Goal: Task Accomplishment & Management: Manage account settings

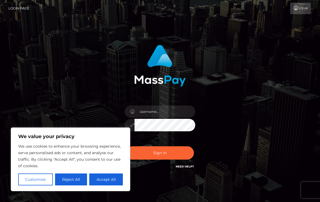
click at [98, 179] on button "Accept All" at bounding box center [106, 179] width 34 height 12
checkbox input "true"
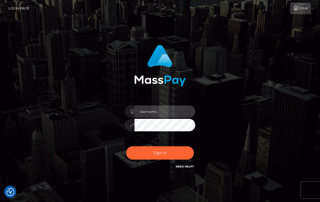
click at [172, 112] on input "text" at bounding box center [165, 111] width 61 height 12
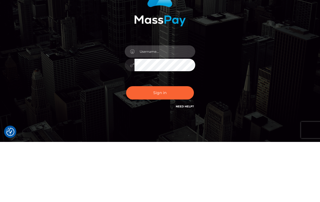
type input "[EMAIL_ADDRESS][DOMAIN_NAME]"
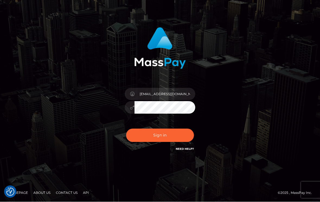
click at [174, 137] on button "Sign in" at bounding box center [160, 135] width 68 height 13
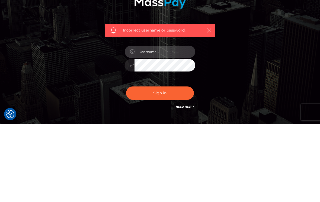
type input "[EMAIL_ADDRESS][DOMAIN_NAME]"
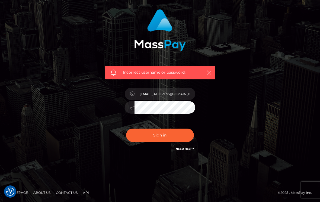
click at [132, 129] on button "Sign in" at bounding box center [160, 135] width 68 height 13
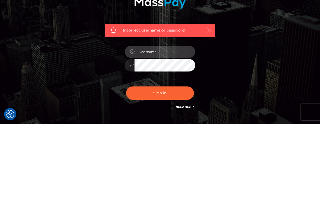
type input "[EMAIL_ADDRESS][DOMAIN_NAME]"
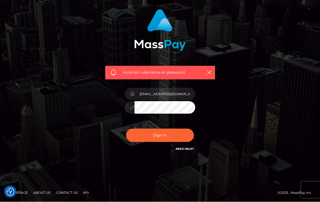
click at [142, 135] on button "Sign in" at bounding box center [160, 135] width 68 height 13
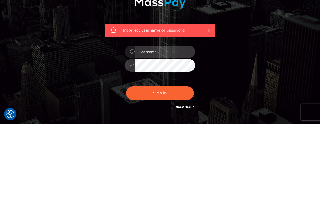
type input "[EMAIL_ADDRESS][DOMAIN_NAME]"
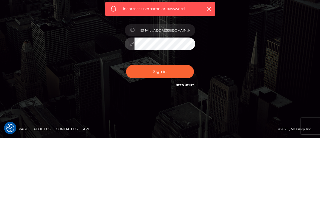
click at [185, 129] on button "Sign in" at bounding box center [160, 135] width 68 height 13
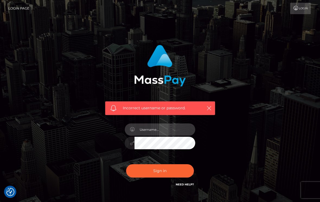
click at [177, 128] on input "text" at bounding box center [165, 129] width 61 height 12
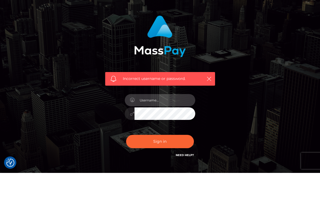
type input "[EMAIL_ADDRESS][DOMAIN_NAME]"
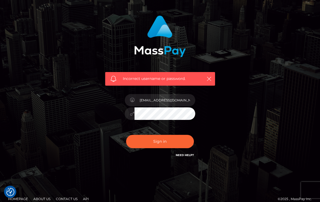
click at [181, 147] on button "Sign in" at bounding box center [160, 141] width 68 height 13
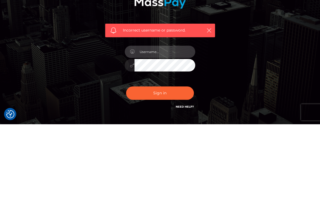
type input "[EMAIL_ADDRESS][DOMAIN_NAME]"
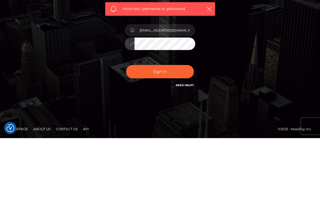
click at [287, 65] on div "Incorrect username or password. alexisraines08@gmail.com" at bounding box center [160, 83] width 261 height 156
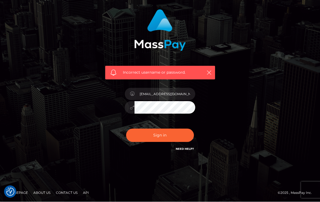
click at [158, 136] on button "Sign in" at bounding box center [160, 135] width 68 height 13
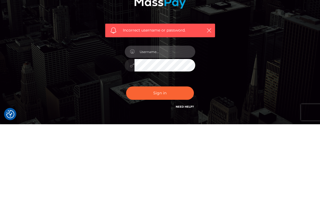
type input "[EMAIL_ADDRESS][DOMAIN_NAME]"
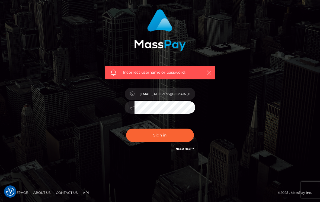
click at [163, 138] on button "Sign in" at bounding box center [160, 135] width 68 height 13
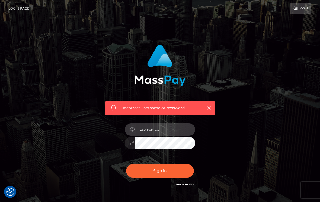
type input "[EMAIL_ADDRESS][DOMAIN_NAME]"
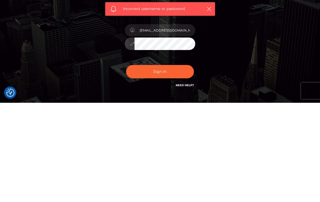
click at [174, 164] on button "Sign in" at bounding box center [160, 170] width 68 height 13
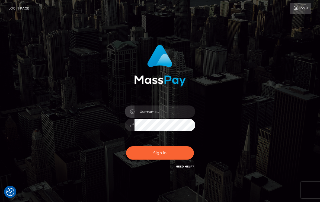
click at [164, 114] on input "text" at bounding box center [165, 111] width 61 height 12
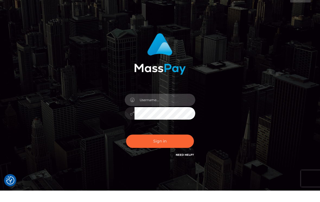
type input "[EMAIL_ADDRESS][DOMAIN_NAME]"
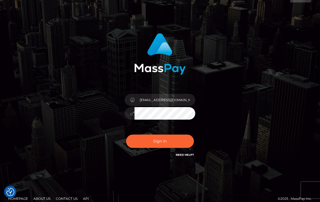
click at [182, 138] on button "Sign in" at bounding box center [160, 140] width 68 height 13
